Goal: Information Seeking & Learning: Check status

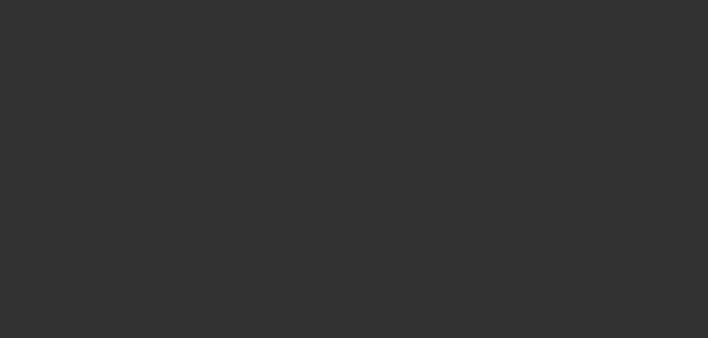
scroll to position [111, 0]
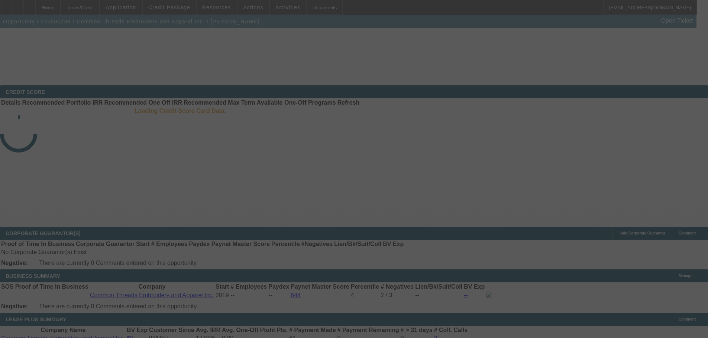
select select "3"
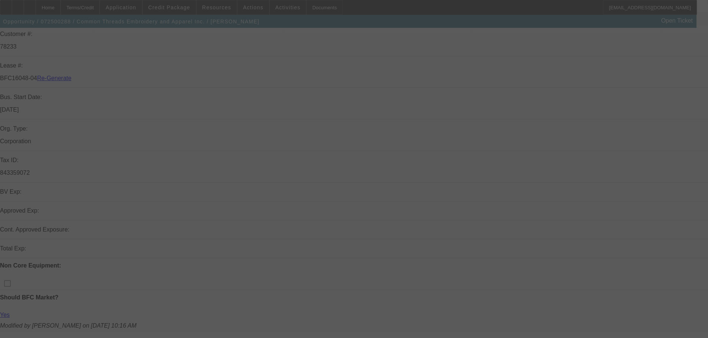
scroll to position [0, 0]
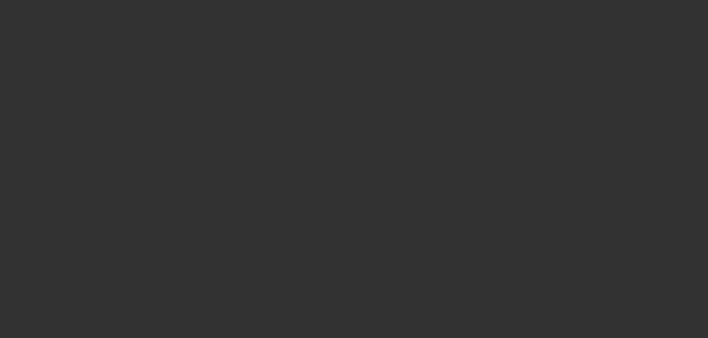
select select "0"
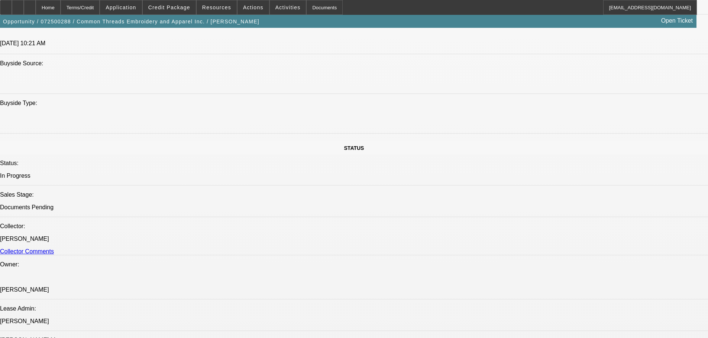
select select "1"
select select "2"
select select "6"
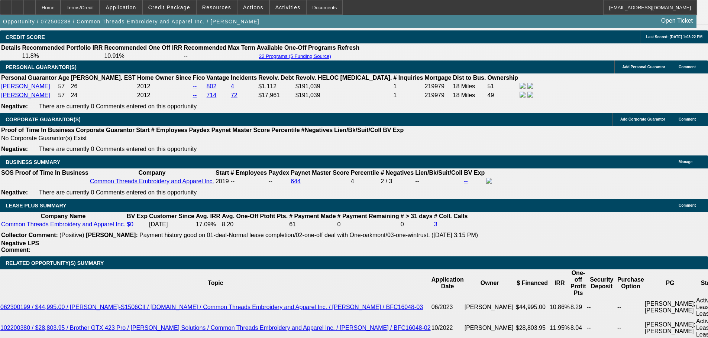
scroll to position [1186, 0]
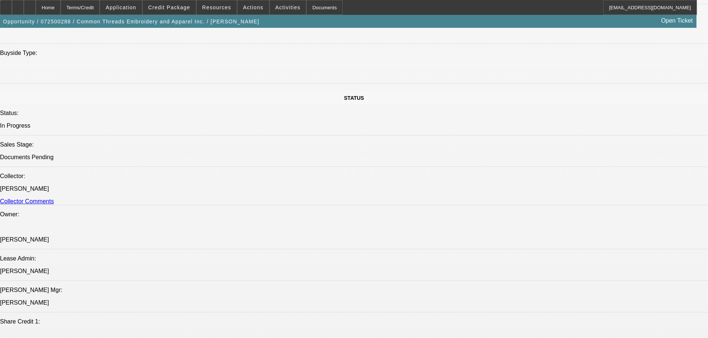
scroll to position [0, 0]
drag, startPoint x: 520, startPoint y: 159, endPoint x: 523, endPoint y: 162, distance: 4.5
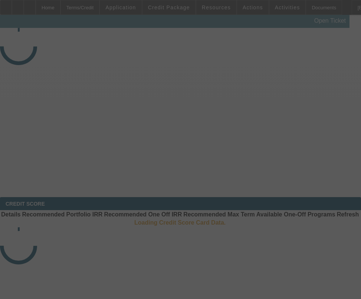
select select "3"
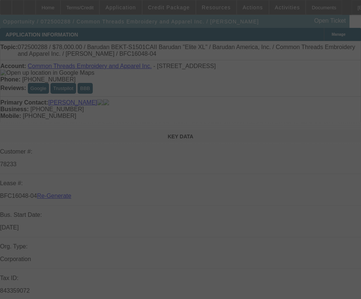
select select "0"
select select "2"
select select "0"
select select "6"
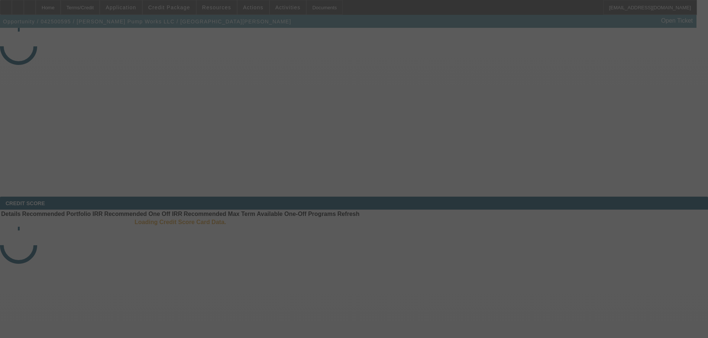
select select "4"
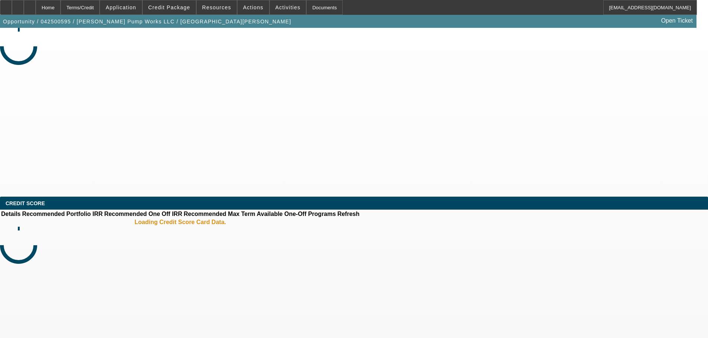
select select "0"
select select "2"
select select "0"
select select "6"
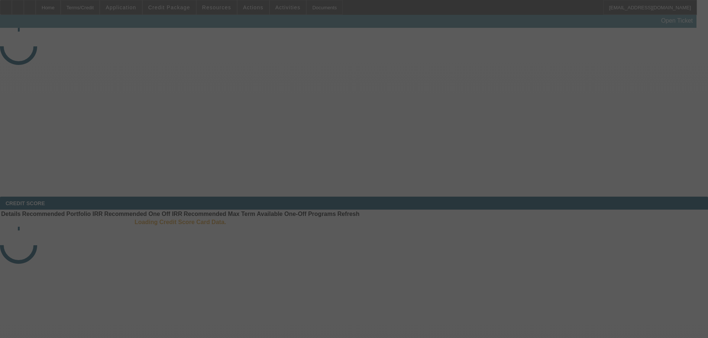
select select "3"
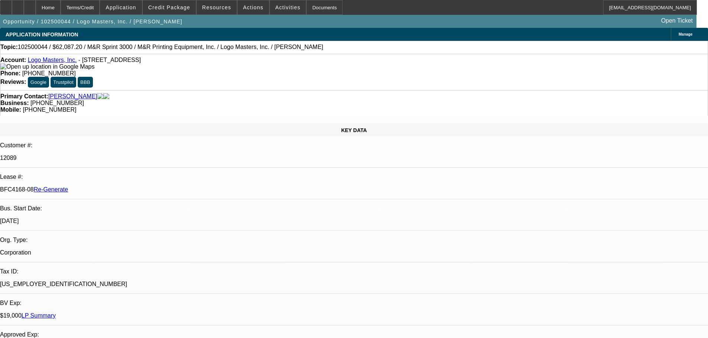
select select "0"
select select "0.1"
select select "4"
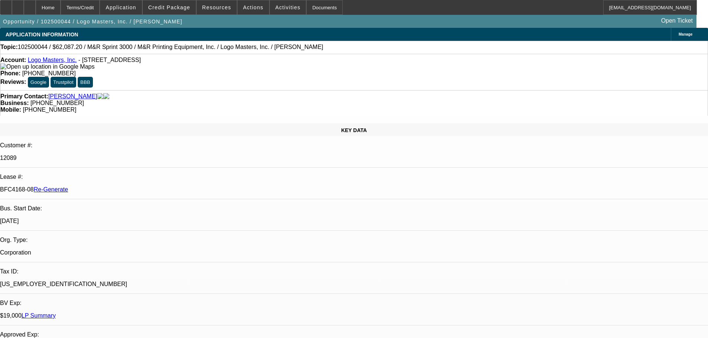
scroll to position [0, 0]
drag, startPoint x: 519, startPoint y: 133, endPoint x: 522, endPoint y: 116, distance: 17.6
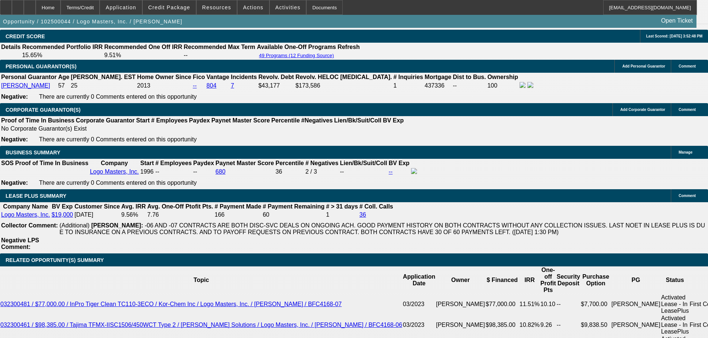
scroll to position [1151, 0]
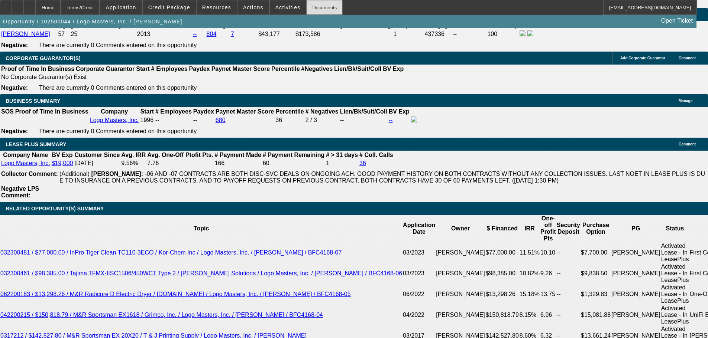
click at [308, 3] on div "Documents" at bounding box center [324, 7] width 36 height 15
click at [282, 10] on span "Activities" at bounding box center [287, 7] width 25 height 6
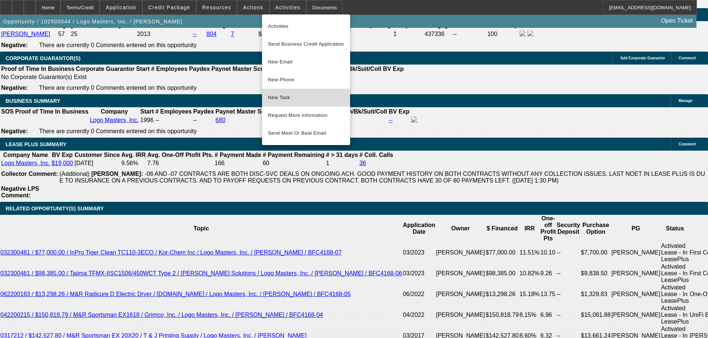
click at [294, 92] on button "New Task" at bounding box center [306, 98] width 88 height 18
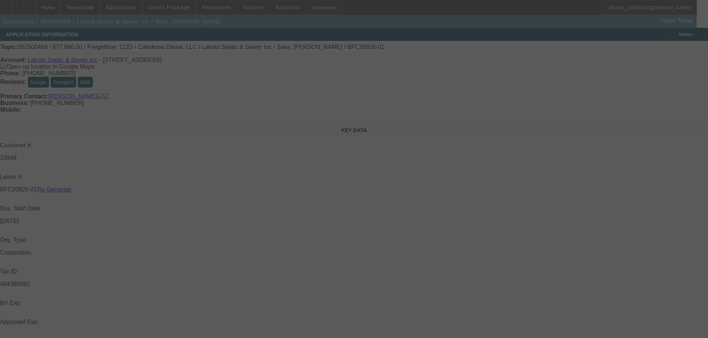
select select "4"
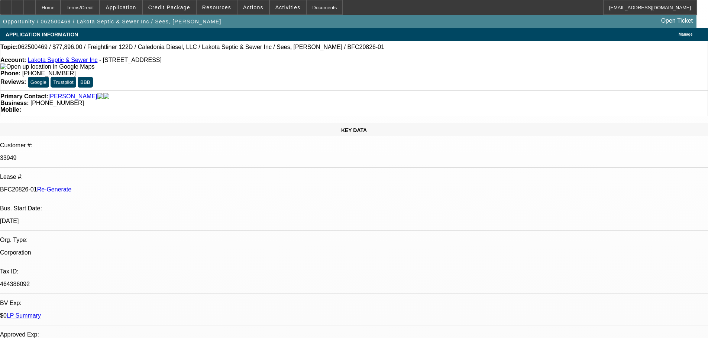
select select "0"
select select "3"
select select "0"
select select "6"
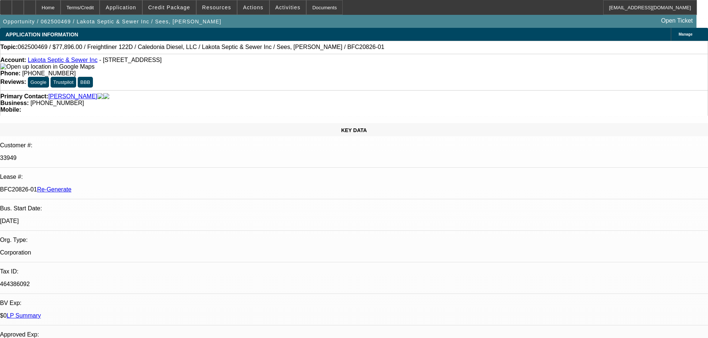
drag, startPoint x: 533, startPoint y: 254, endPoint x: 695, endPoint y: 261, distance: 161.3
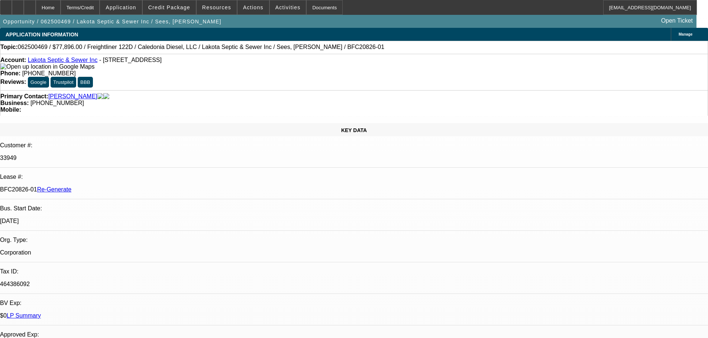
scroll to position [260, 0]
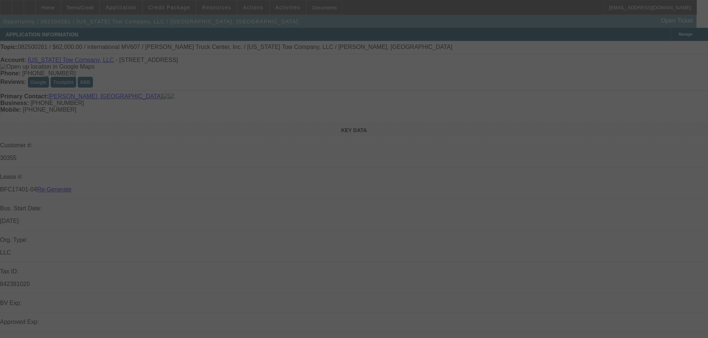
select select "4"
select select "0"
select select "2"
select select "0"
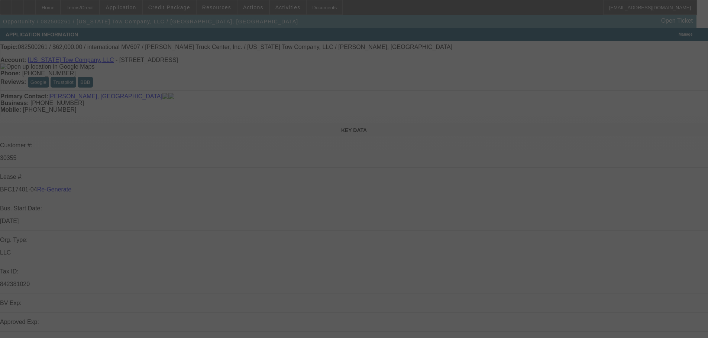
select select "6"
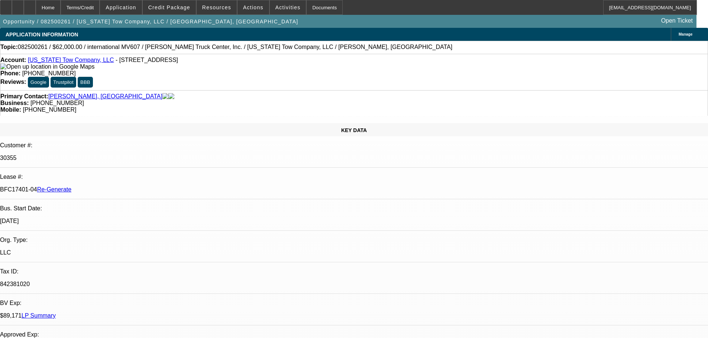
scroll to position [111, 0]
drag, startPoint x: 509, startPoint y: 268, endPoint x: 592, endPoint y: 270, distance: 82.5
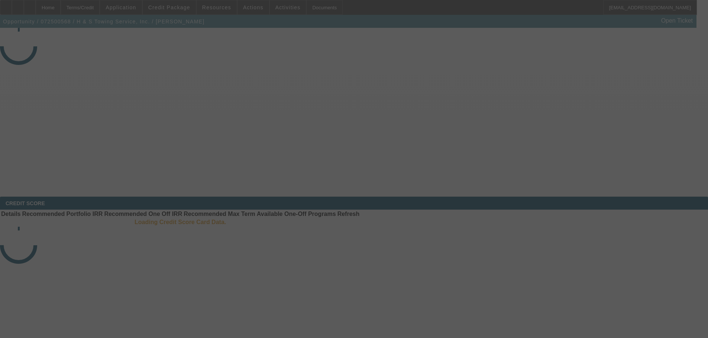
select select "4"
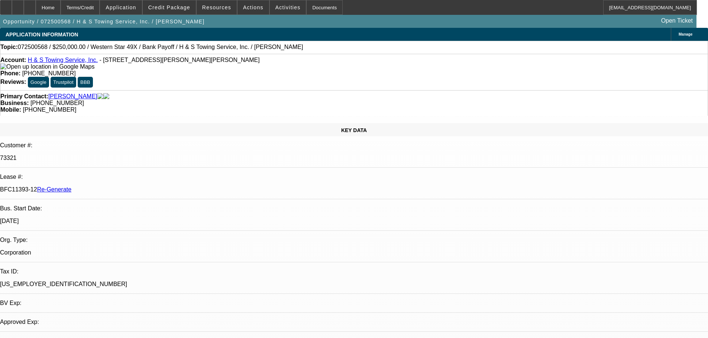
select select "0"
select select "2"
select select "0.1"
select select "4"
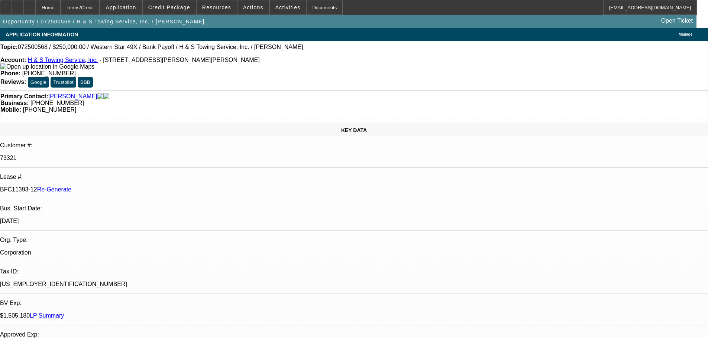
drag, startPoint x: 529, startPoint y: 248, endPoint x: 589, endPoint y: 289, distance: 72.7
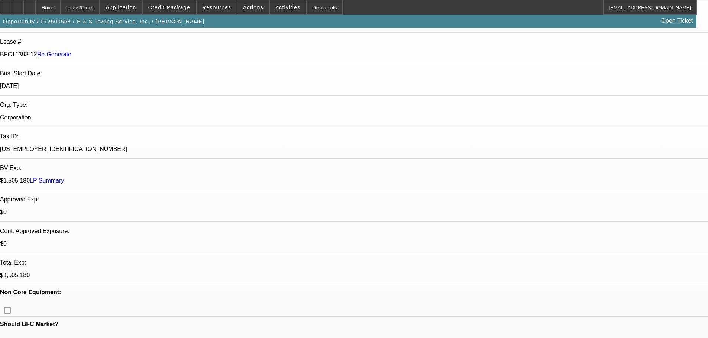
scroll to position [149, 0]
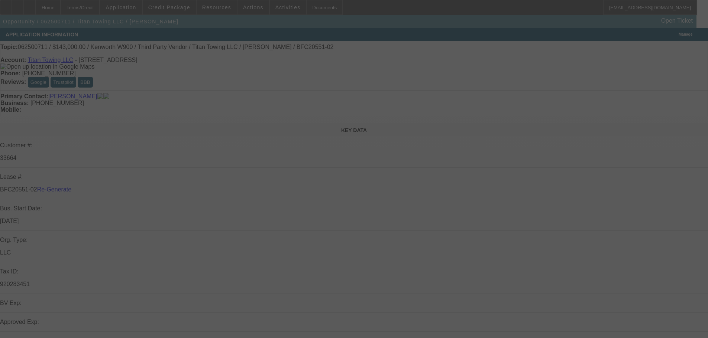
select select "4"
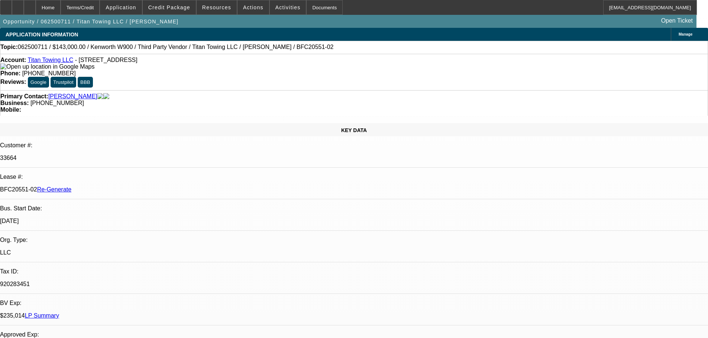
select select "0"
select select "2"
select select "0"
select select "6"
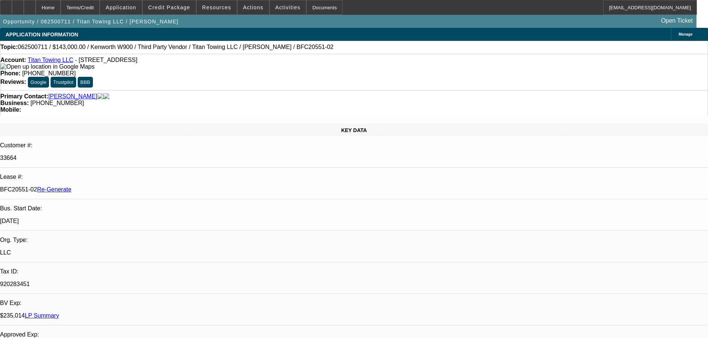
drag, startPoint x: 528, startPoint y: 274, endPoint x: 622, endPoint y: 315, distance: 102.3
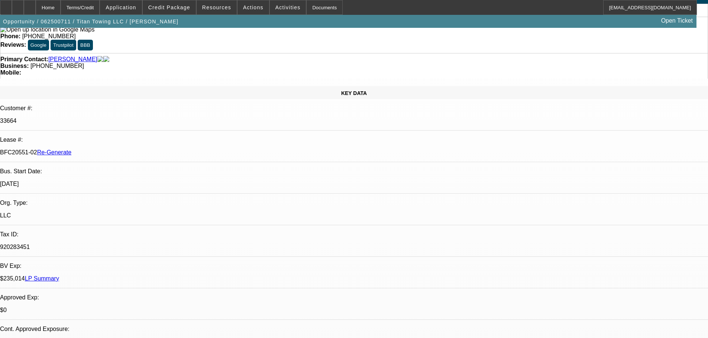
scroll to position [74, 0]
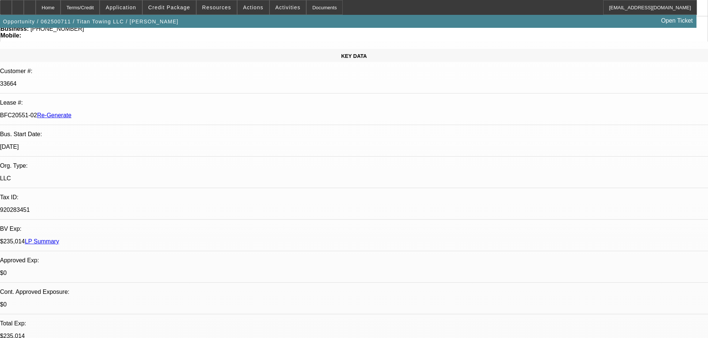
drag, startPoint x: 503, startPoint y: 322, endPoint x: 567, endPoint y: 325, distance: 65.0
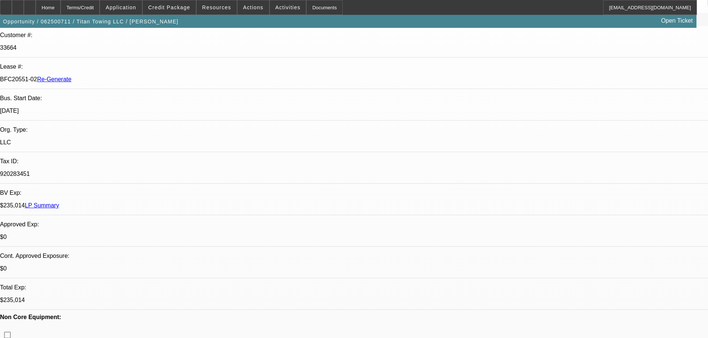
scroll to position [111, 0]
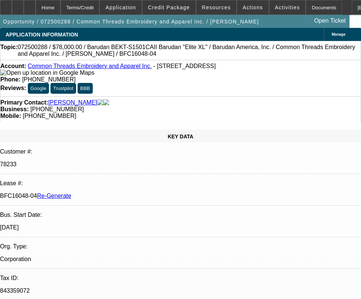
select select "3"
select select "0"
select select "2"
select select "0"
select select "6"
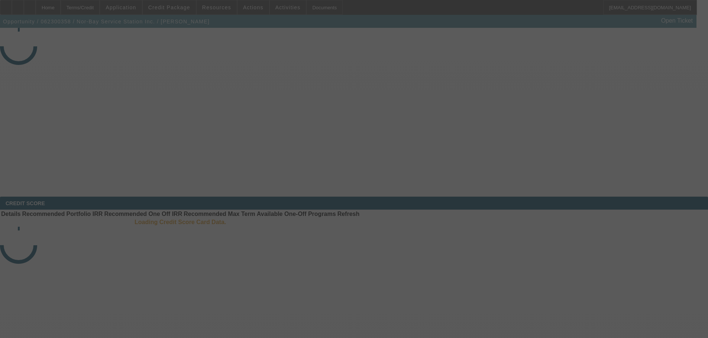
select select "4"
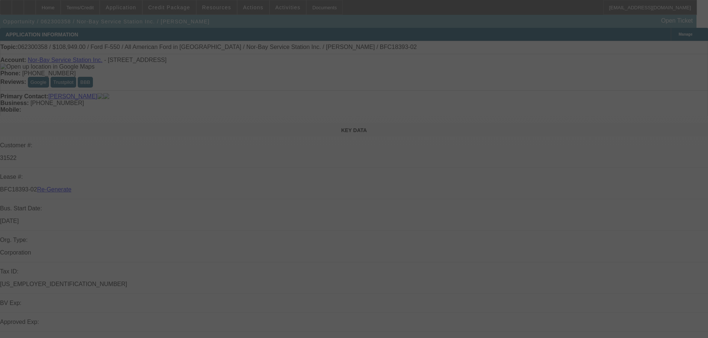
select select "0"
select select "2"
select select "0"
select select "6"
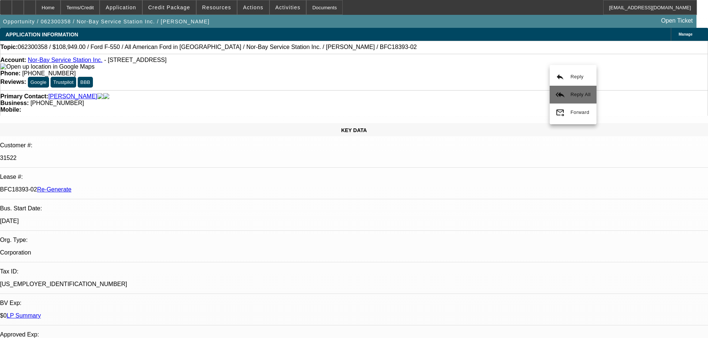
click at [579, 92] on span "Reply All" at bounding box center [580, 95] width 20 height 6
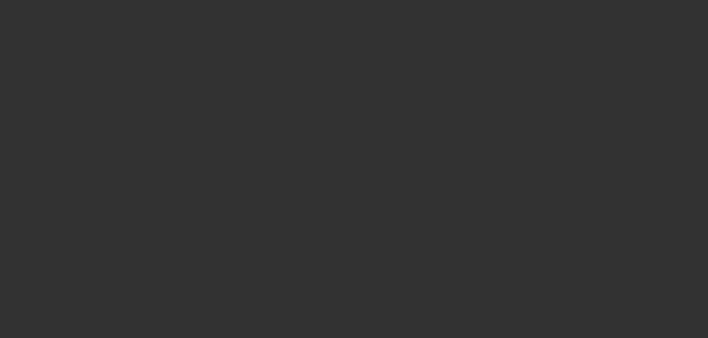
select select "4"
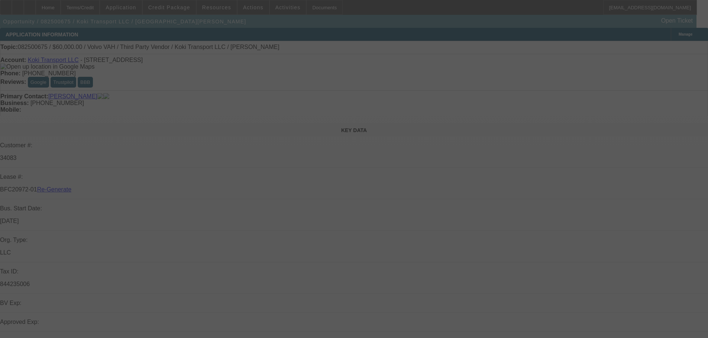
select select "0.2"
select select "2"
select select "0"
select select "6"
